Goal: Transaction & Acquisition: Download file/media

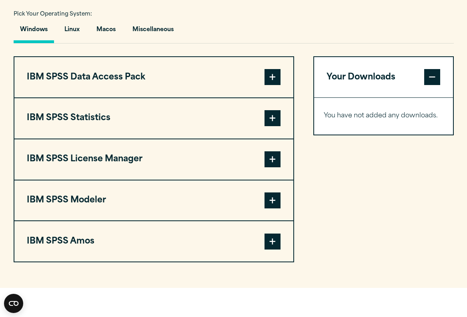
scroll to position [592, 0]
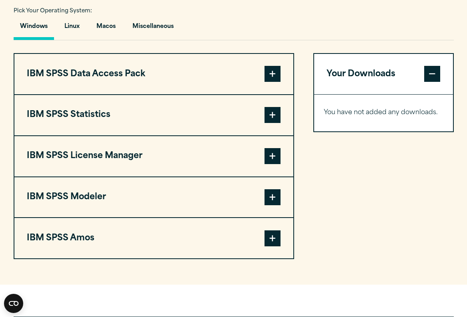
click at [273, 118] on span at bounding box center [272, 115] width 16 height 16
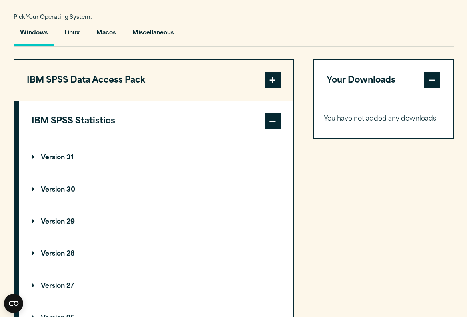
scroll to position [586, 0]
click at [279, 119] on span at bounding box center [272, 122] width 16 height 16
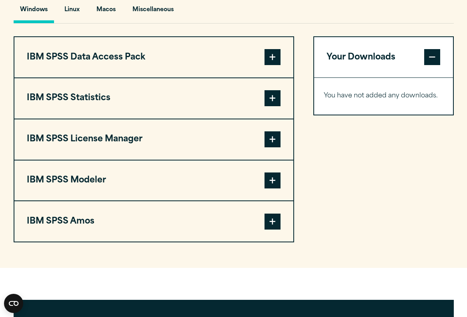
scroll to position [618, 0]
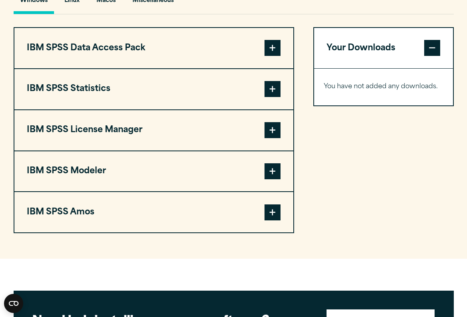
click at [273, 97] on span at bounding box center [272, 89] width 16 height 16
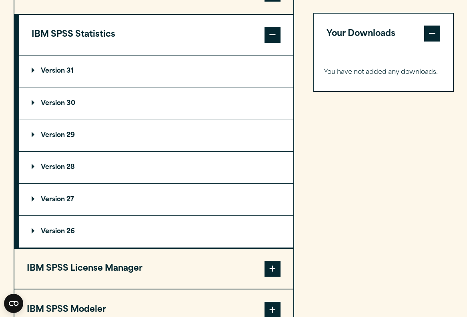
scroll to position [685, 0]
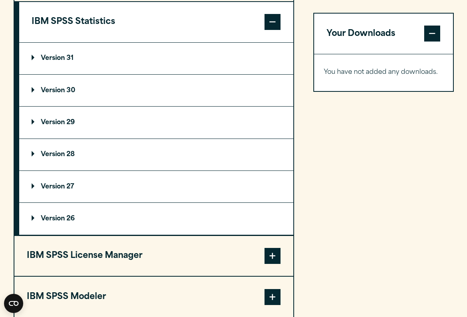
click at [41, 122] on p "Version 29" at bounding box center [53, 123] width 43 height 6
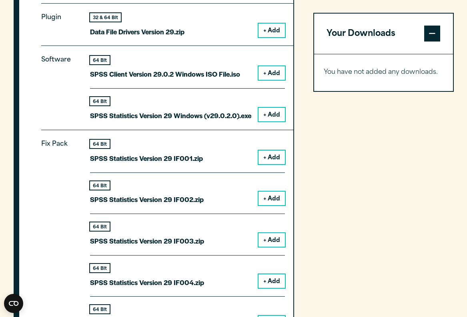
scroll to position [825, 0]
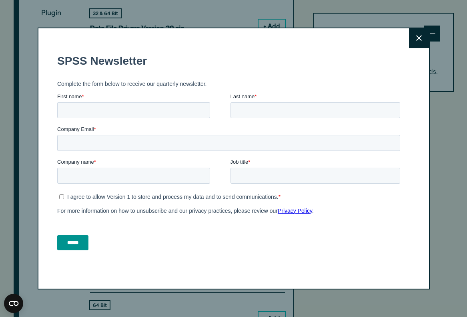
click at [411, 48] on button "Close" at bounding box center [419, 38] width 20 height 20
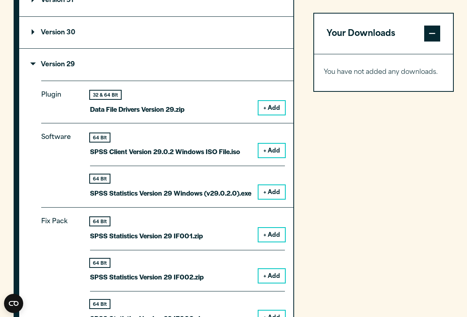
scroll to position [742, 0]
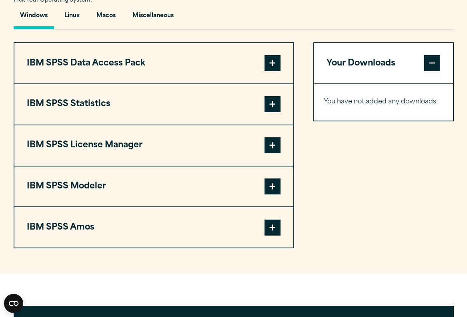
scroll to position [600, 0]
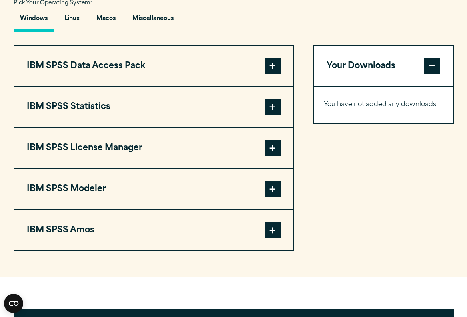
click at [270, 106] on span at bounding box center [272, 107] width 16 height 16
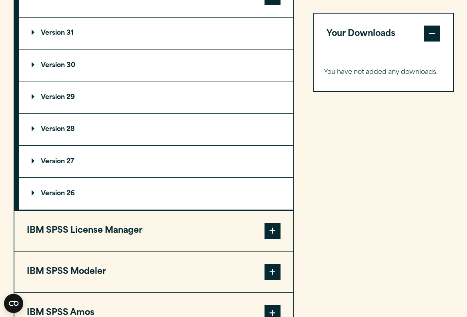
scroll to position [706, 0]
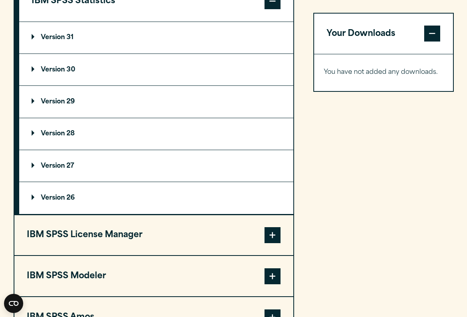
click at [31, 98] on summary "Version 29" at bounding box center [156, 102] width 274 height 32
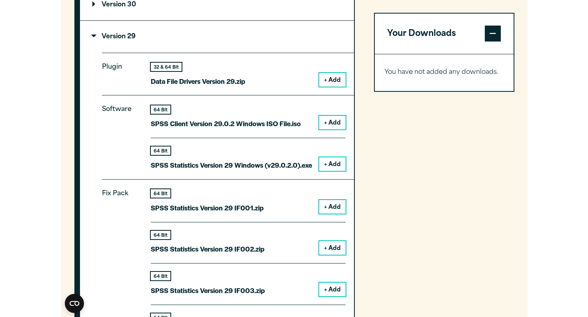
scroll to position [762, 0]
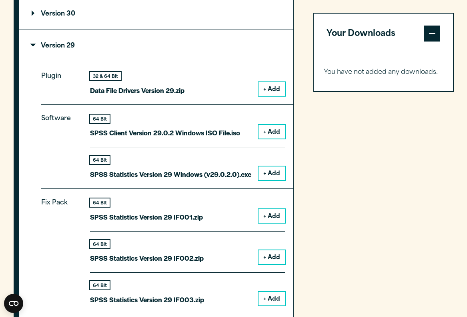
click at [273, 169] on button "+ Add" at bounding box center [271, 174] width 26 height 14
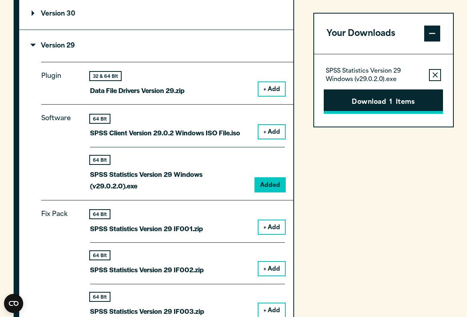
click at [361, 104] on button "Download 1 Items" at bounding box center [382, 102] width 119 height 25
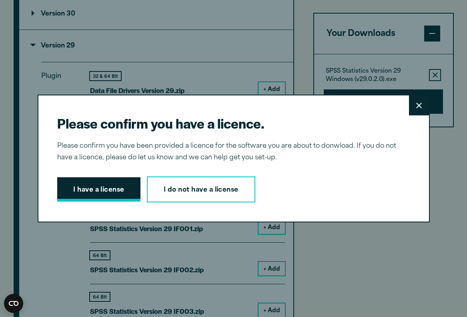
click at [98, 188] on button "I have a license" at bounding box center [98, 189] width 83 height 25
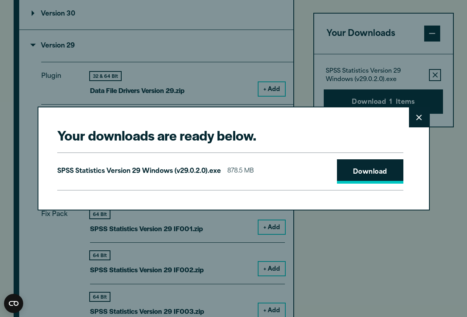
click at [368, 171] on link "Download" at bounding box center [370, 172] width 66 height 25
